Goal: Task Accomplishment & Management: Use online tool/utility

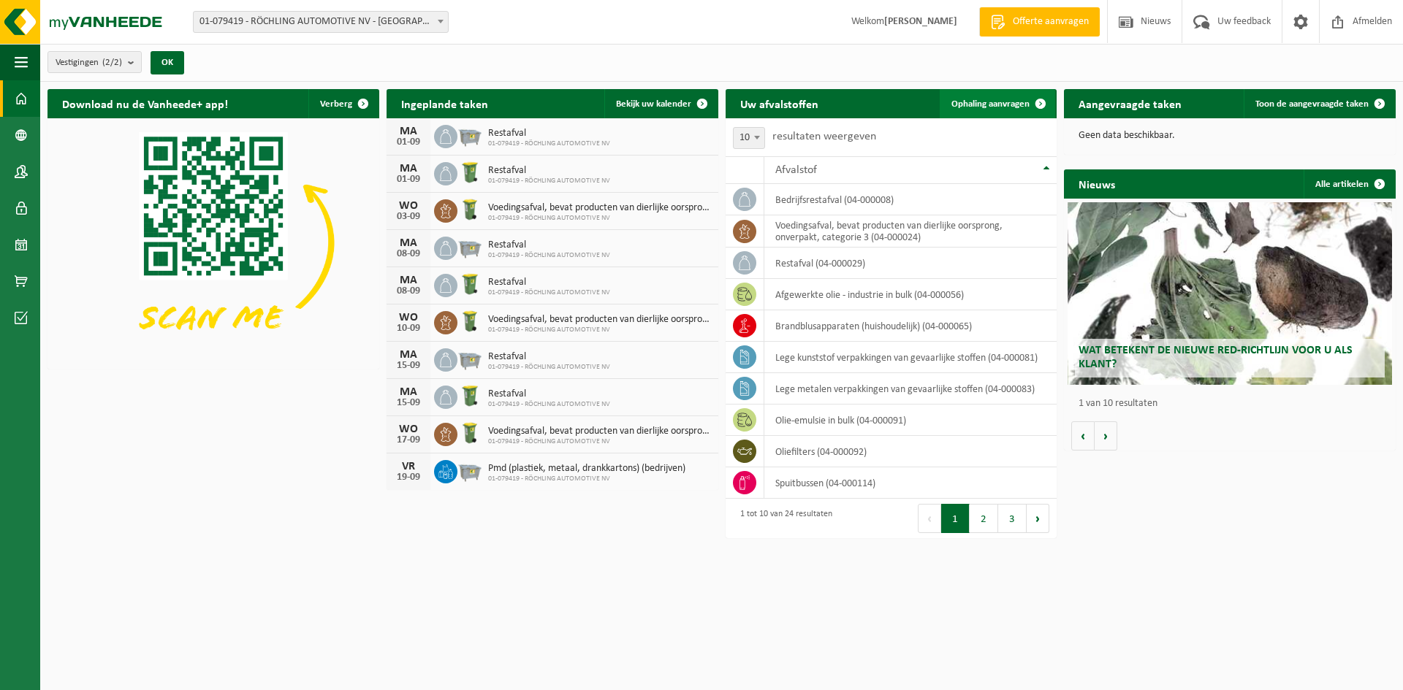
click at [1005, 107] on span "Ophaling aanvragen" at bounding box center [990, 103] width 78 height 9
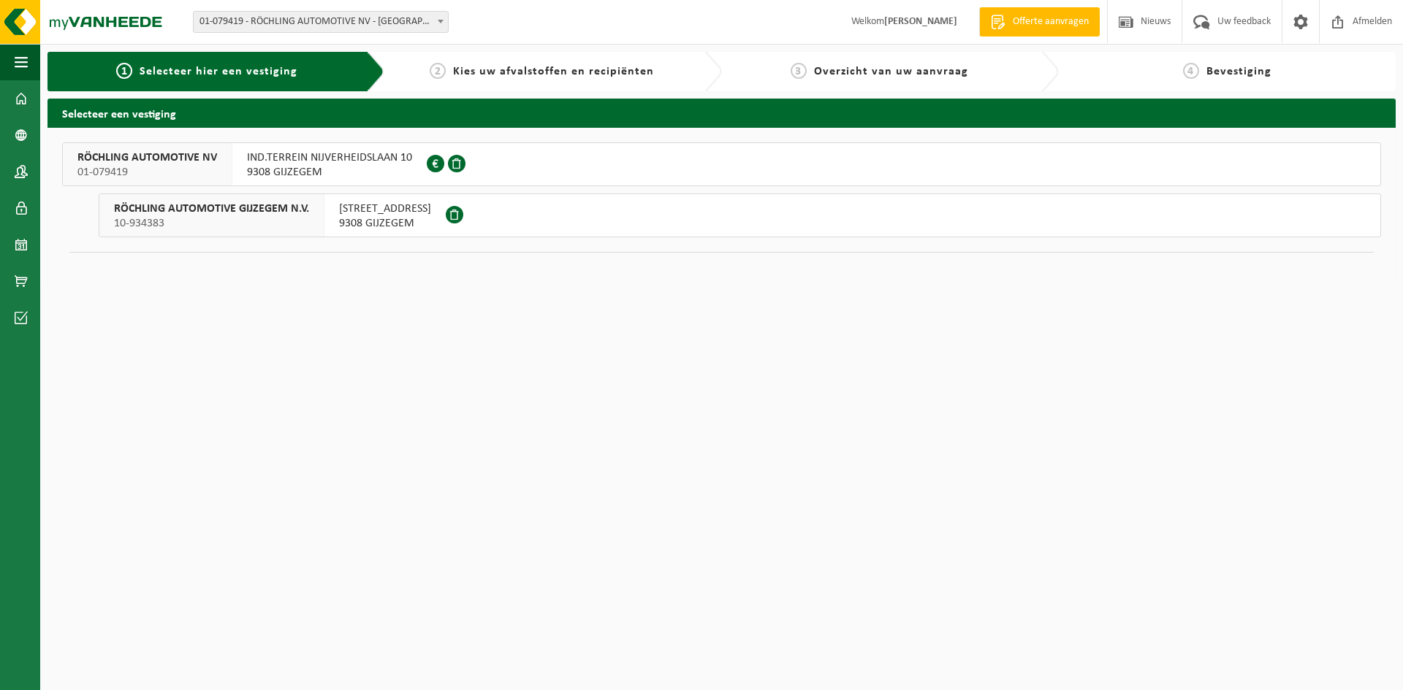
click at [390, 165] on span "9308 GIJZEGEM" at bounding box center [329, 172] width 165 height 15
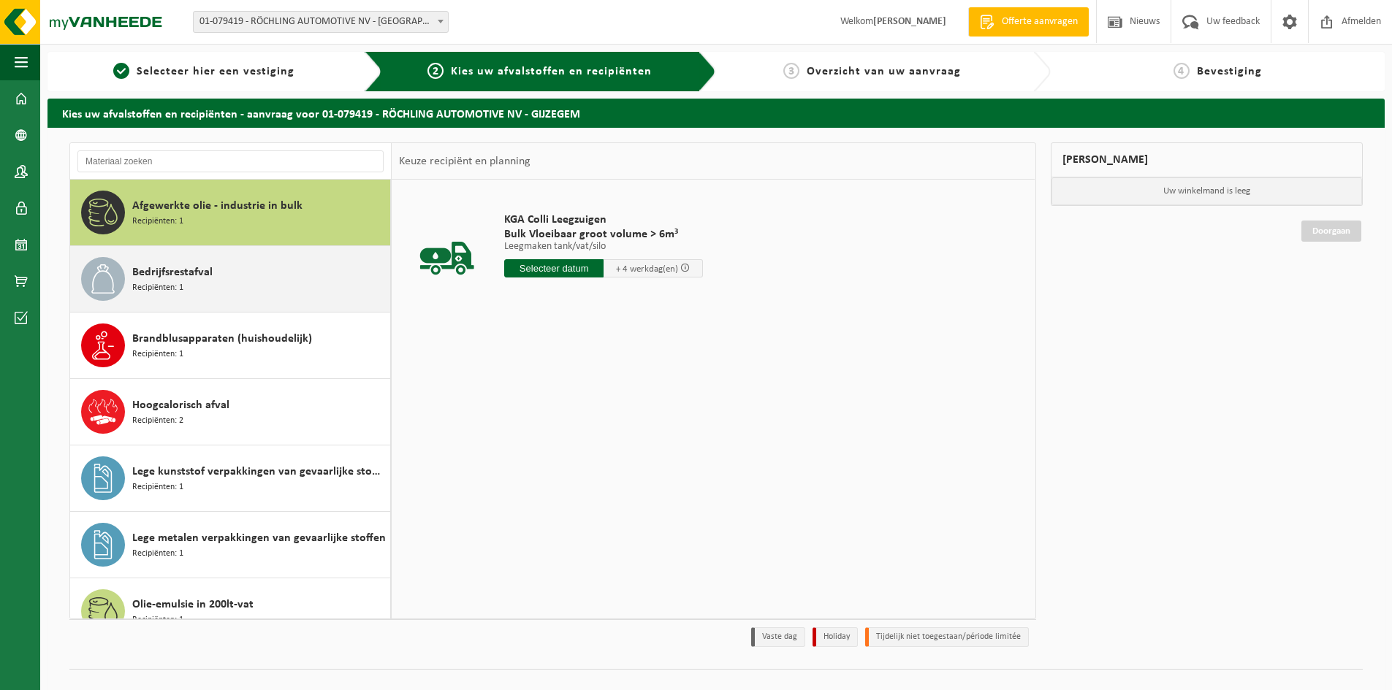
click at [207, 294] on div "Bedrijfsrestafval Recipiënten: 1" at bounding box center [259, 279] width 254 height 44
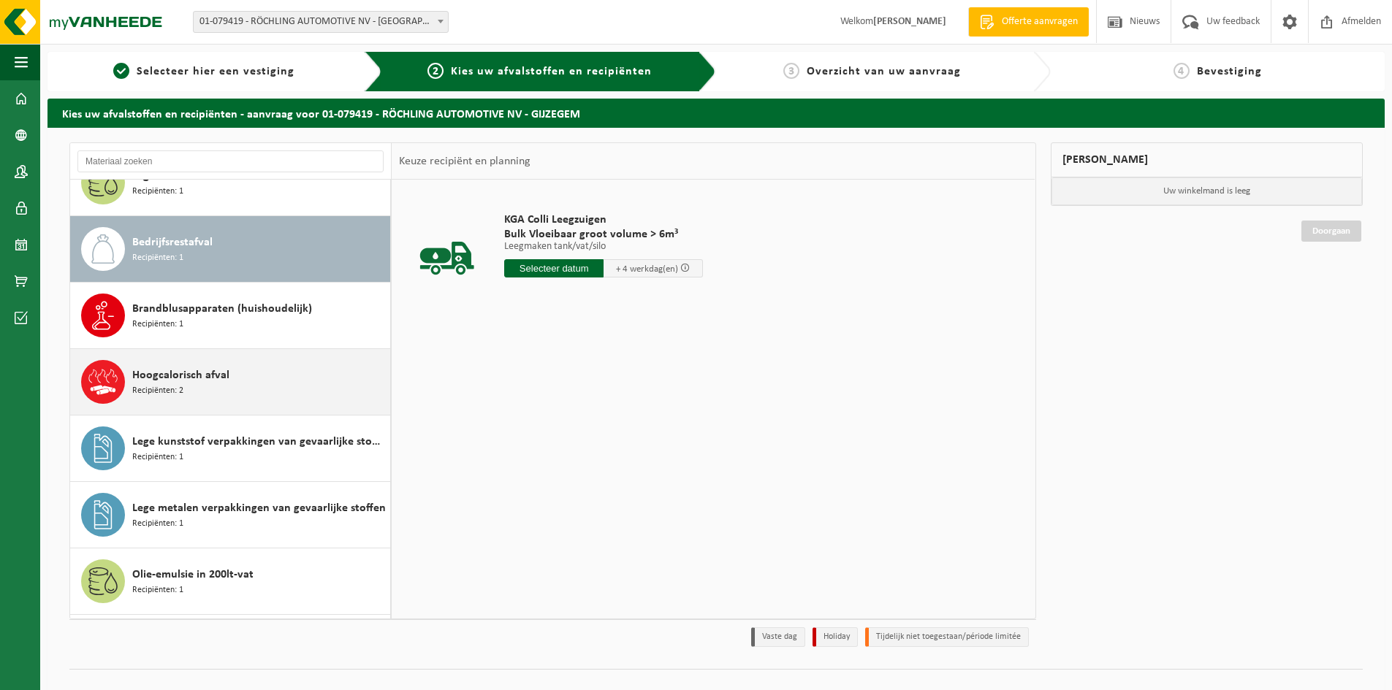
scroll to position [66, 0]
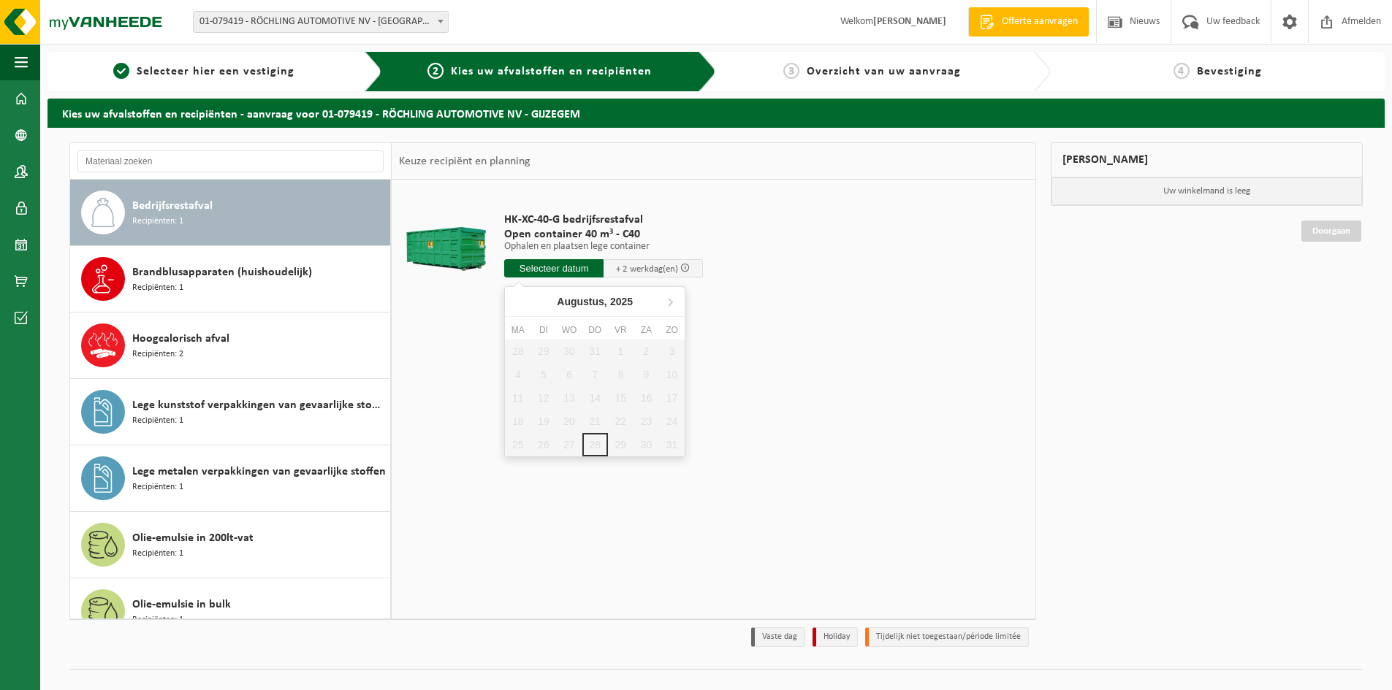
click at [549, 267] on input "text" at bounding box center [553, 268] width 99 height 18
click at [667, 300] on icon at bounding box center [669, 301] width 23 height 23
click at [521, 351] on div "1" at bounding box center [518, 351] width 26 height 23
type input "Van 2025-09-01"
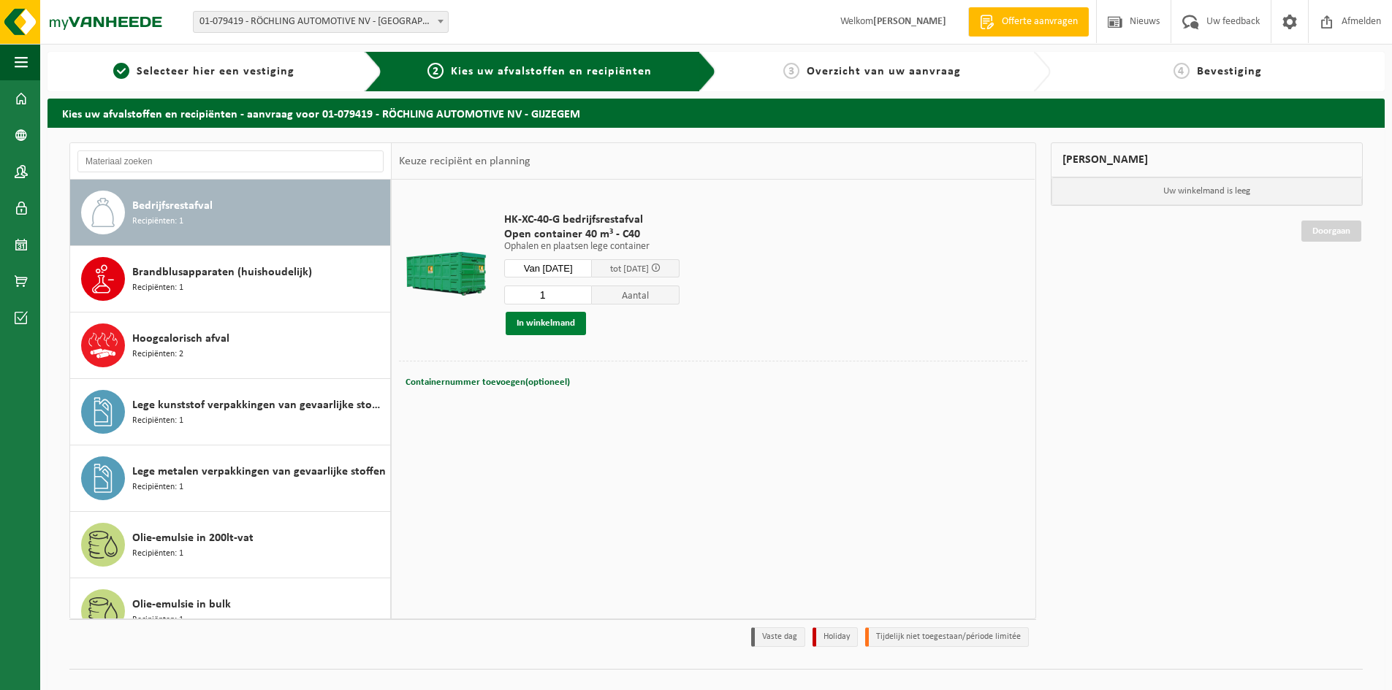
click at [552, 322] on button "In winkelmand" at bounding box center [546, 323] width 80 height 23
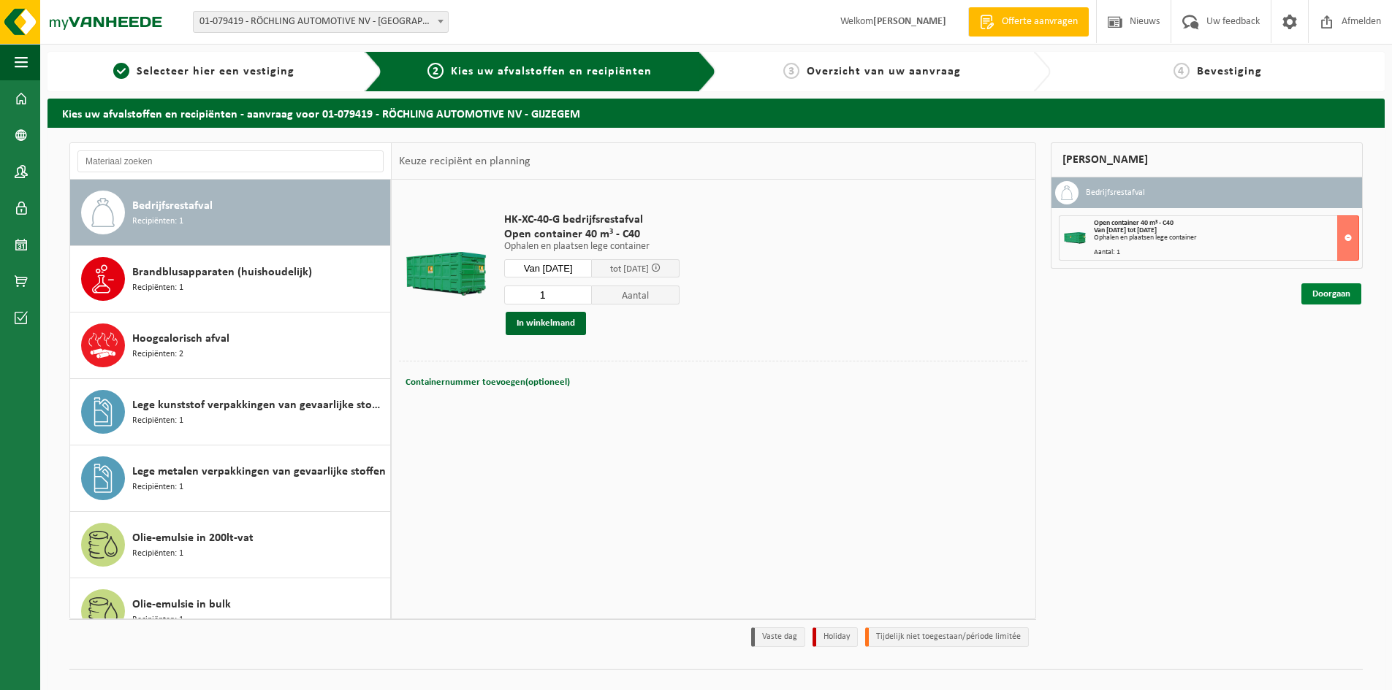
click at [1327, 297] on link "Doorgaan" at bounding box center [1331, 293] width 60 height 21
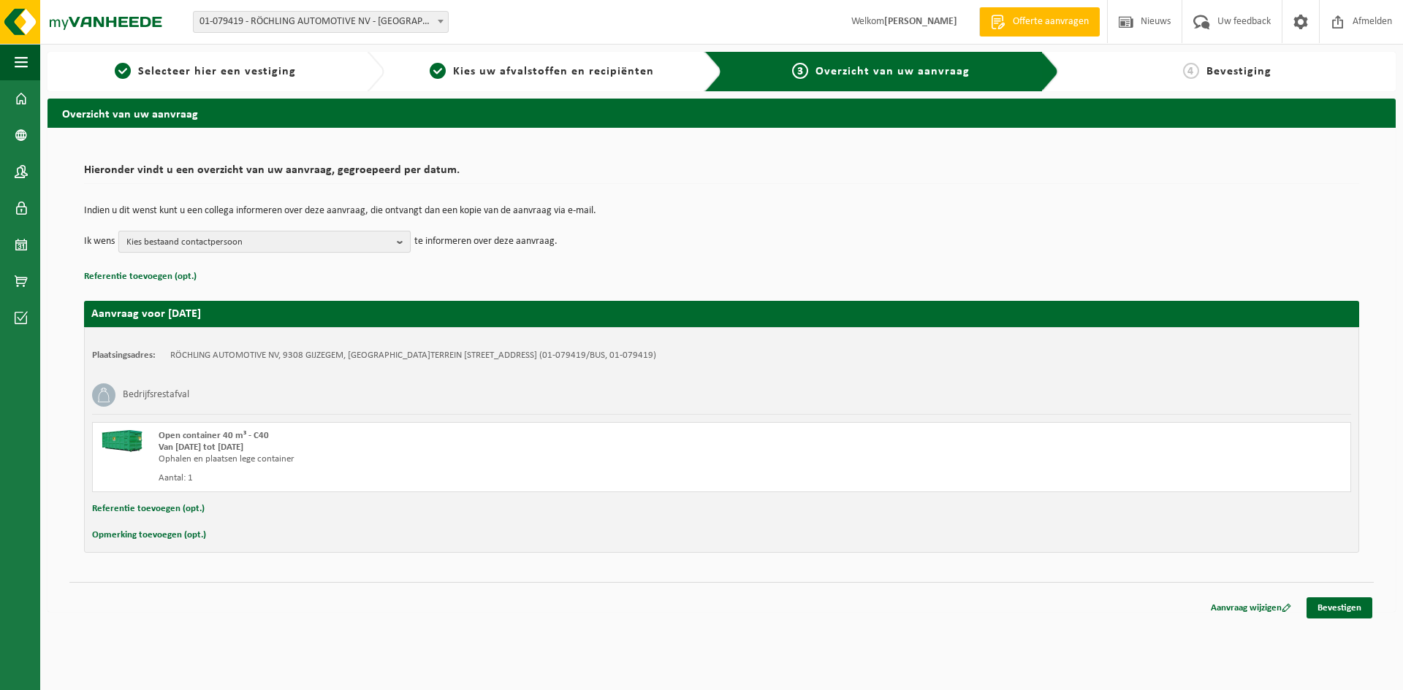
click at [394, 239] on button "Kies bestaand contactpersoon" at bounding box center [264, 242] width 292 height 22
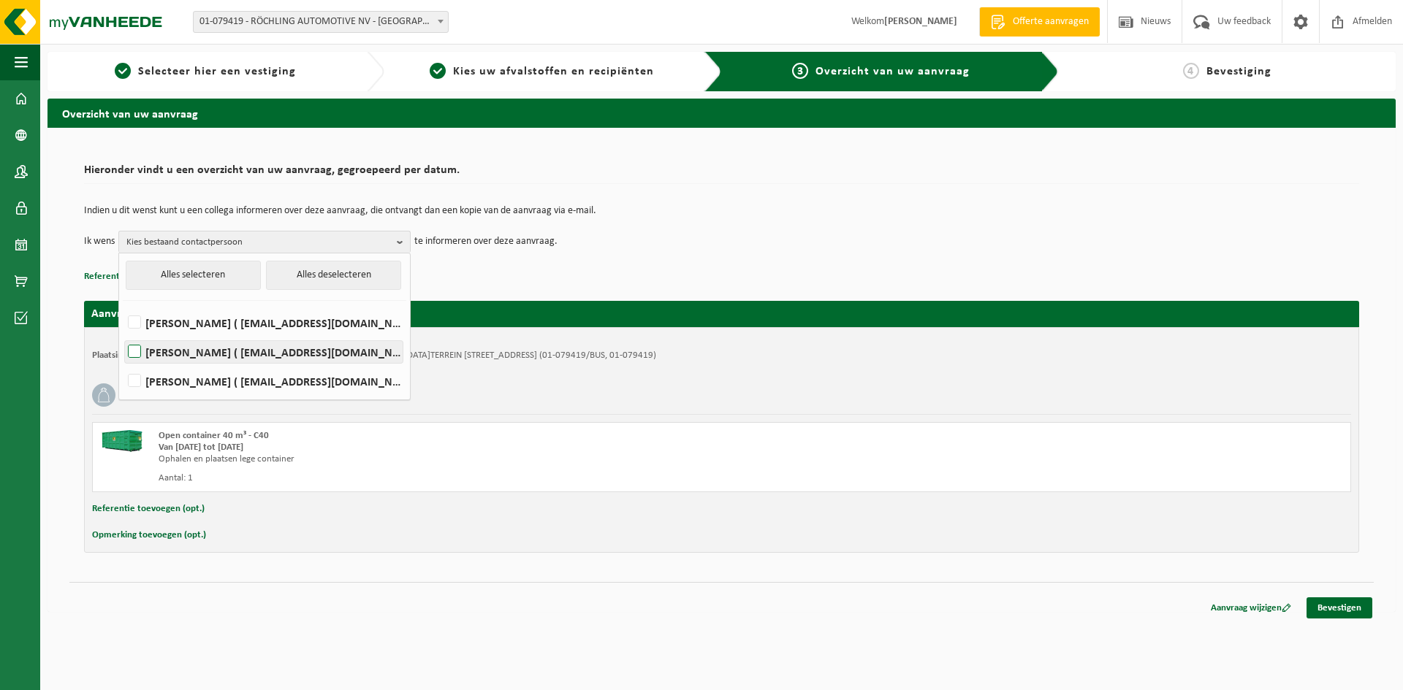
click at [218, 355] on label "[PERSON_NAME] ( [EMAIL_ADDRESS][DOMAIN_NAME] )" at bounding box center [264, 352] width 278 height 22
click at [123, 334] on input "[PERSON_NAME] ( [EMAIL_ADDRESS][DOMAIN_NAME] )" at bounding box center [122, 333] width 1 height 1
checkbox input "true"
click at [669, 535] on div "Opmerking toevoegen (opt.)" at bounding box center [721, 535] width 1259 height 19
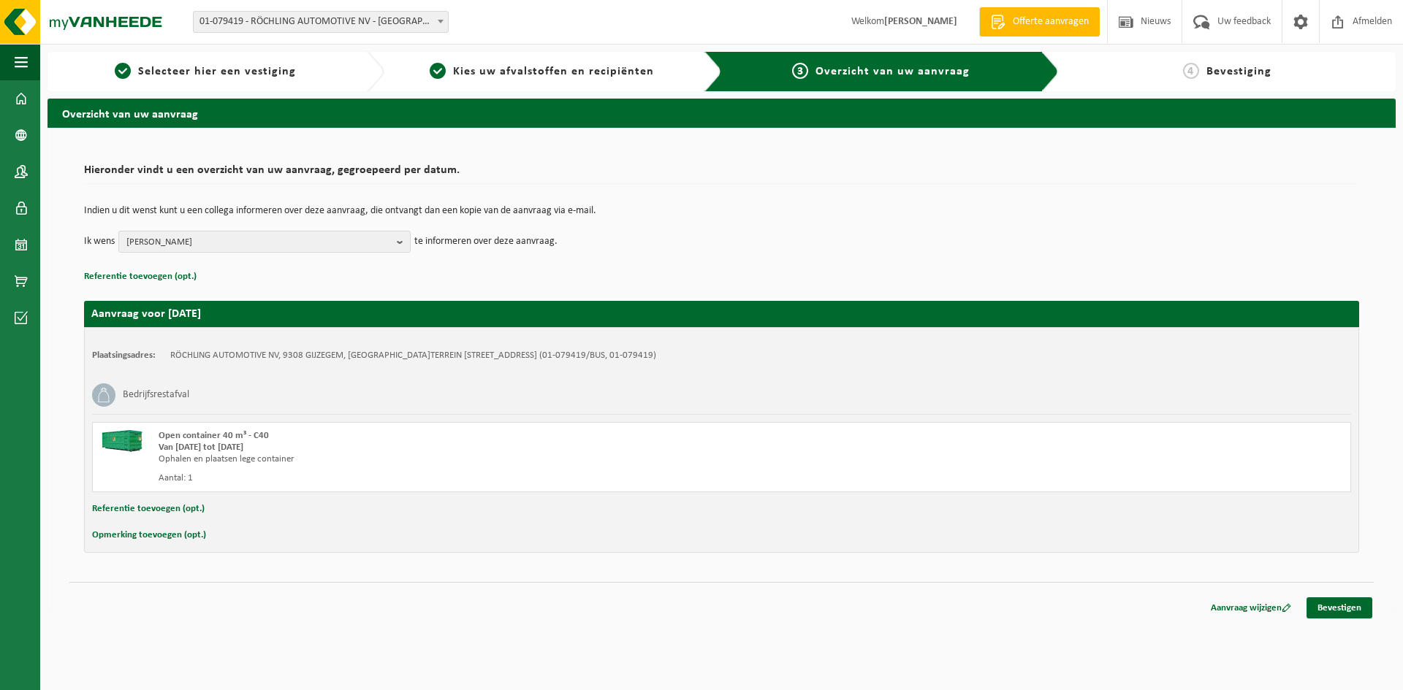
click at [171, 533] on button "Opmerking toevoegen (opt.)" at bounding box center [149, 535] width 114 height 19
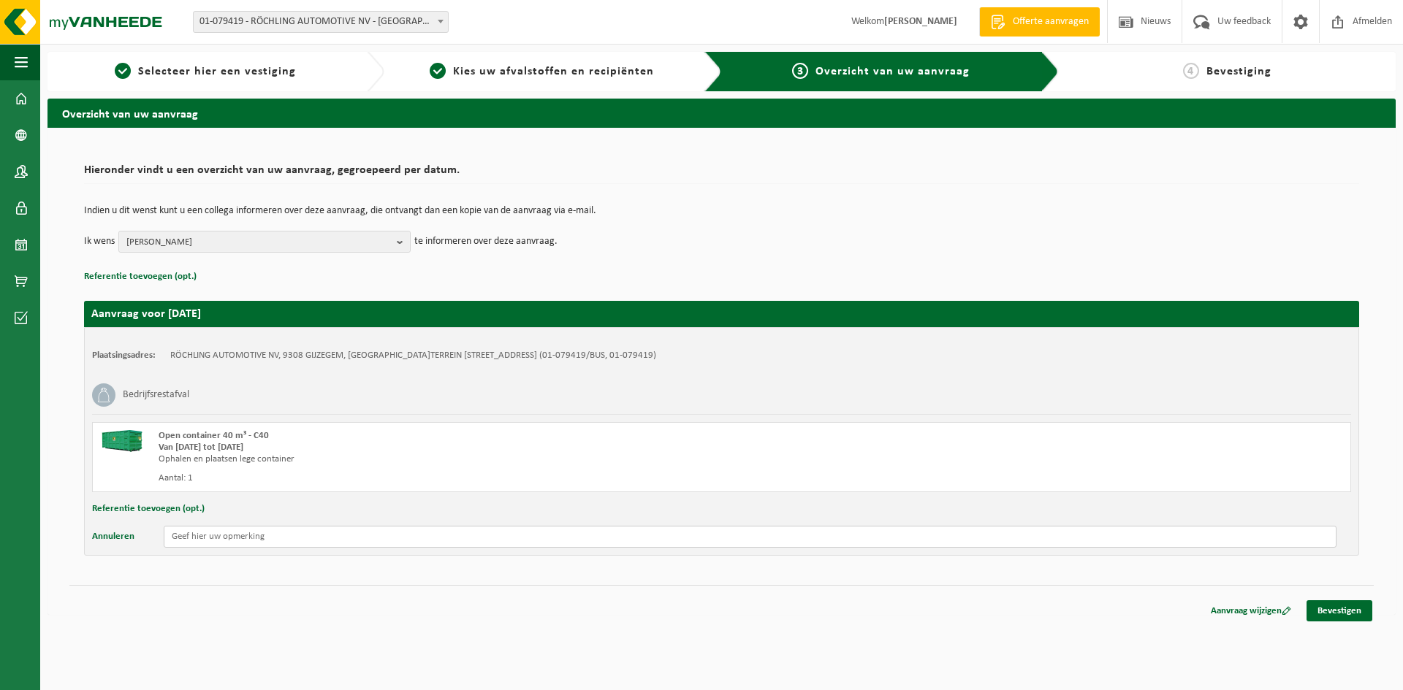
click at [224, 533] on input "text" at bounding box center [750, 537] width 1173 height 22
type input "gemengde kunststoffen"
click at [1335, 606] on link "Bevestigen" at bounding box center [1339, 611] width 66 height 21
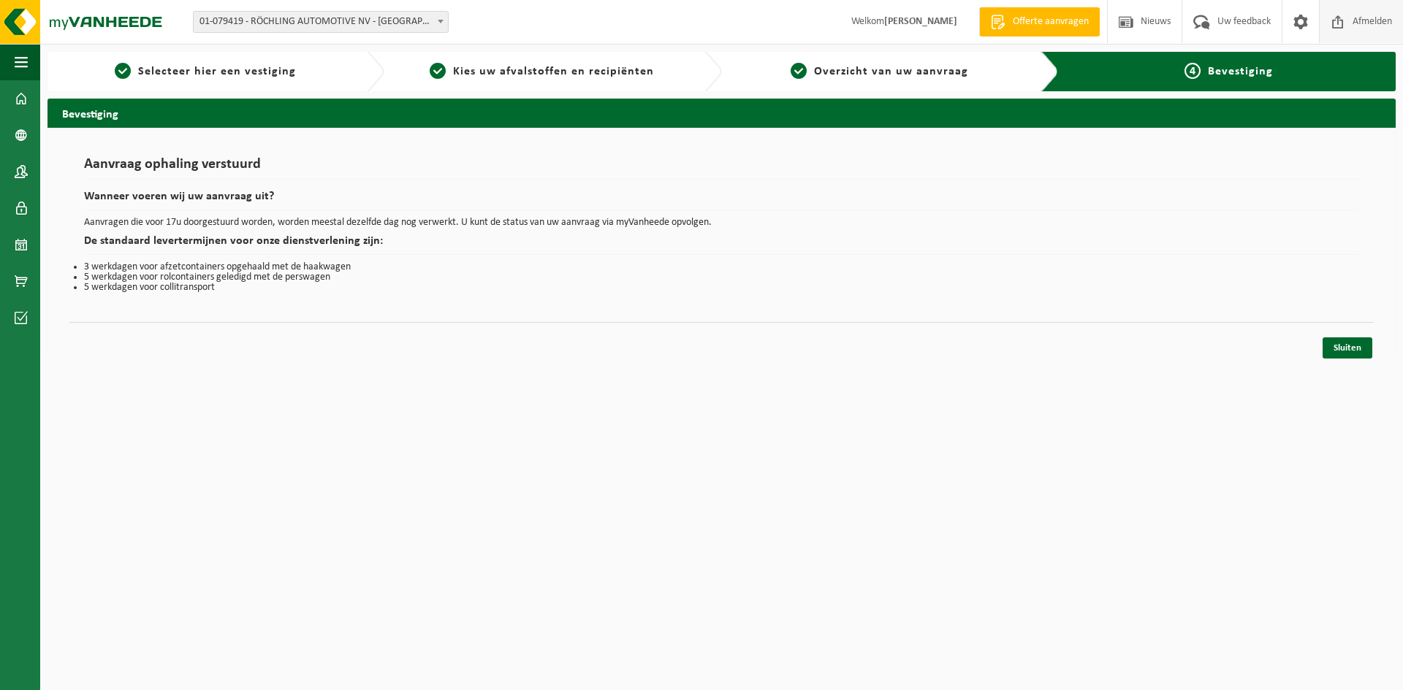
click at [1349, 14] on span "Afmelden" at bounding box center [1372, 21] width 47 height 43
